Goal: Task Accomplishment & Management: Use online tool/utility

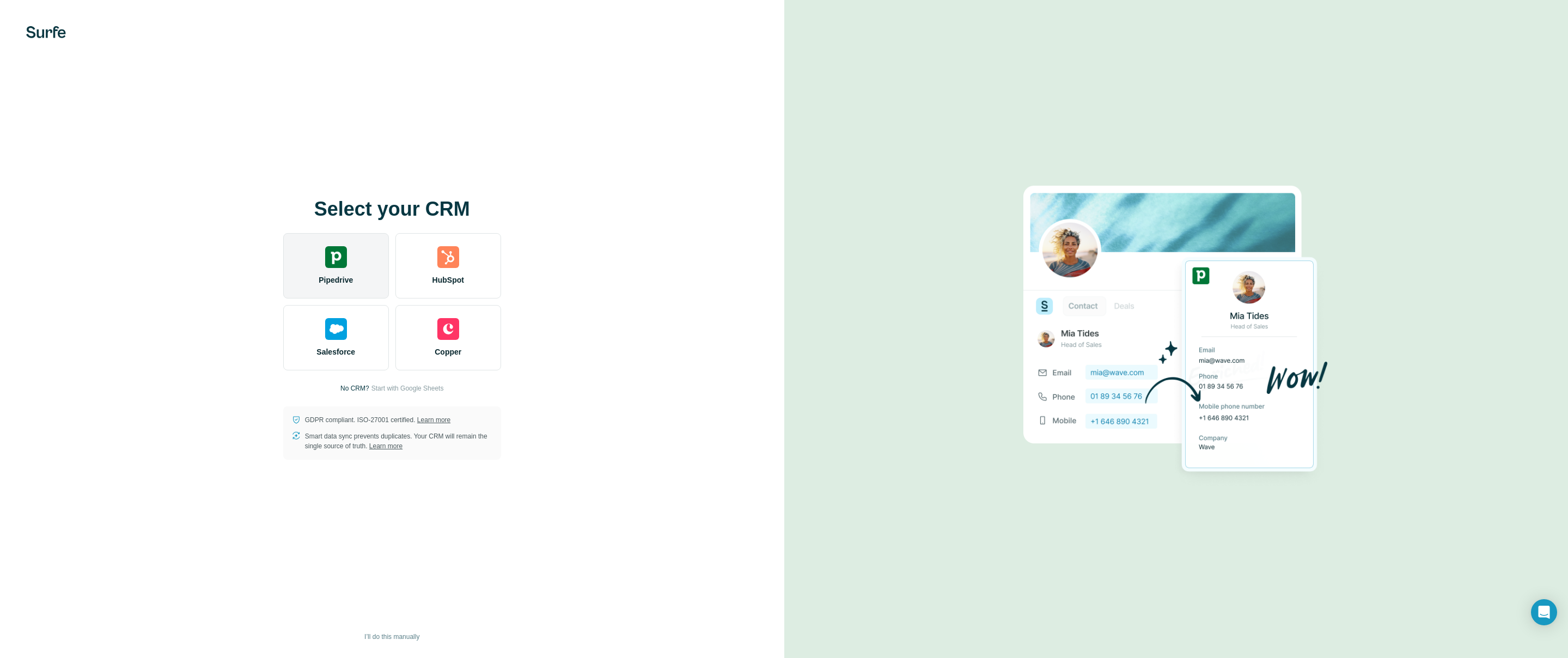
click at [344, 256] on img at bounding box center [336, 257] width 22 height 22
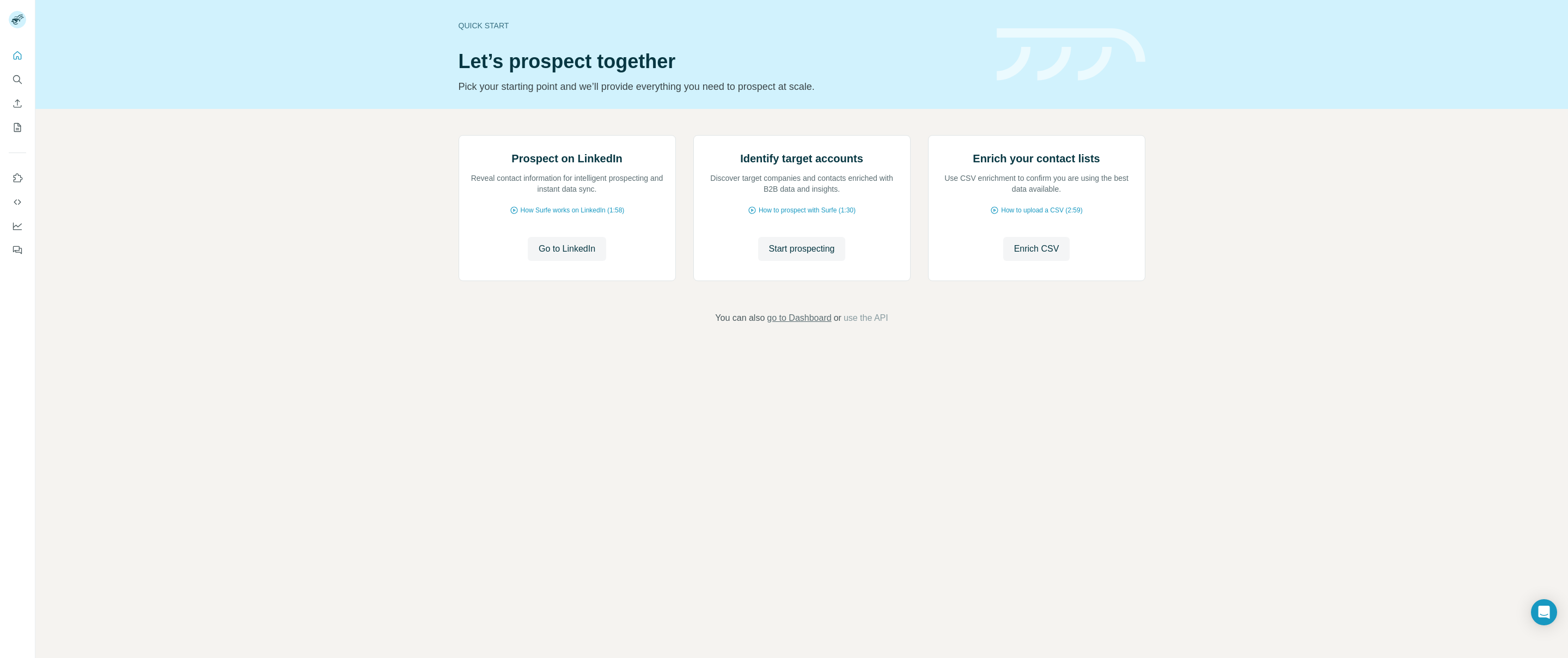
click at [821, 324] on span "go to Dashboard" at bounding box center [799, 318] width 65 height 13
